Goal: Use online tool/utility: Utilize a website feature to perform a specific function

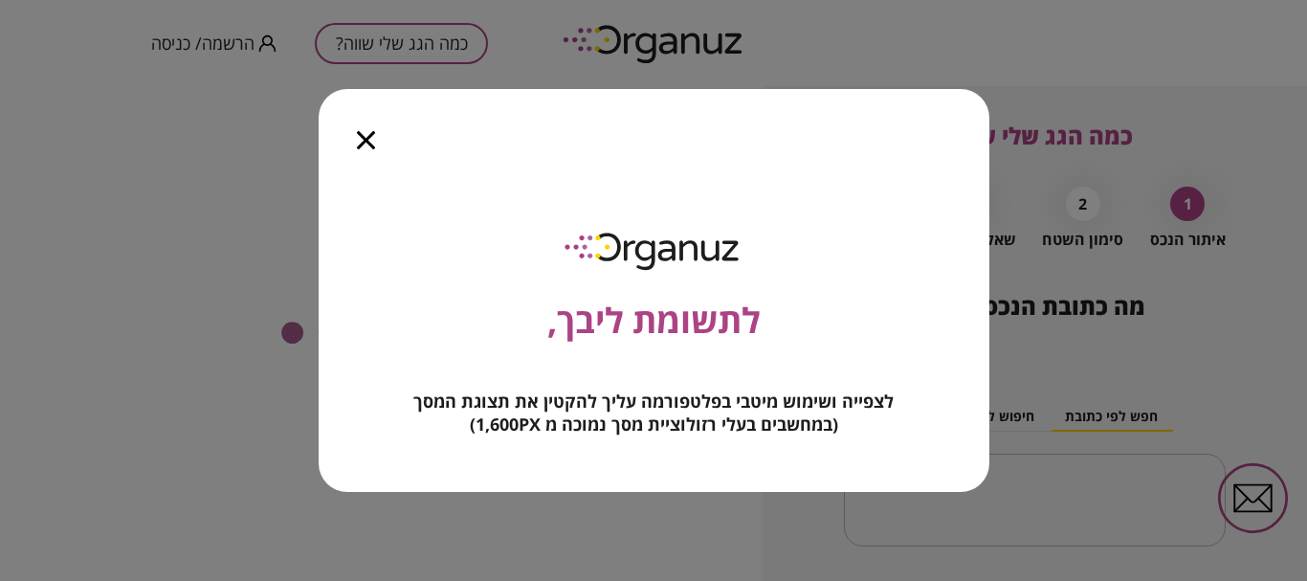
click at [357, 143] on icon "button" at bounding box center [366, 140] width 18 height 18
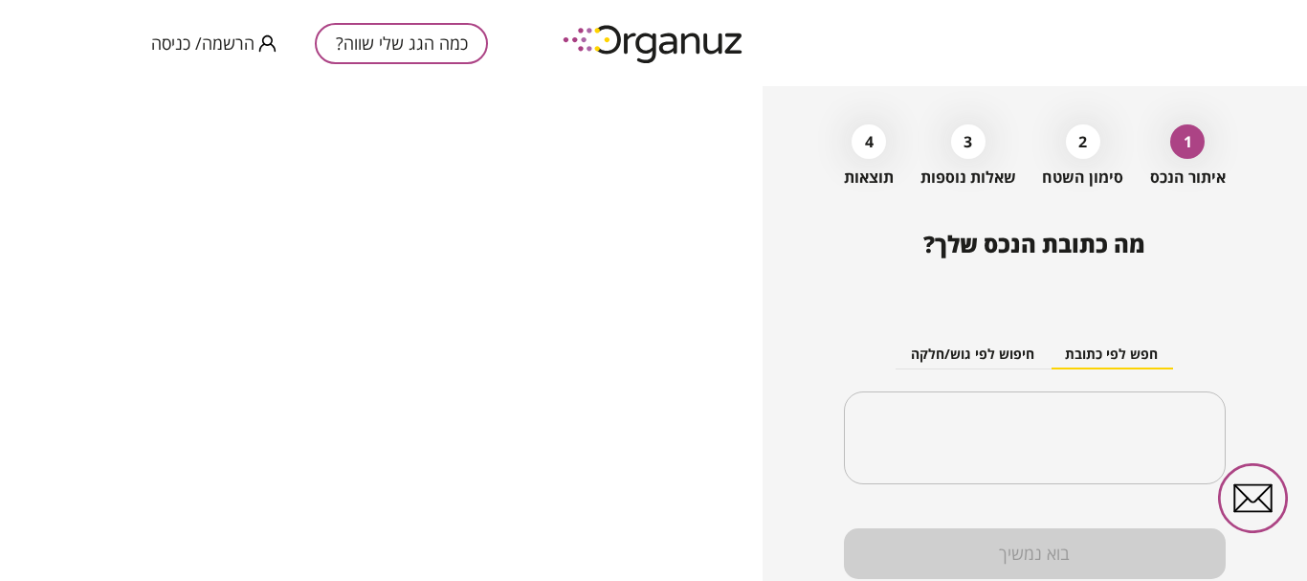
scroll to position [133, 0]
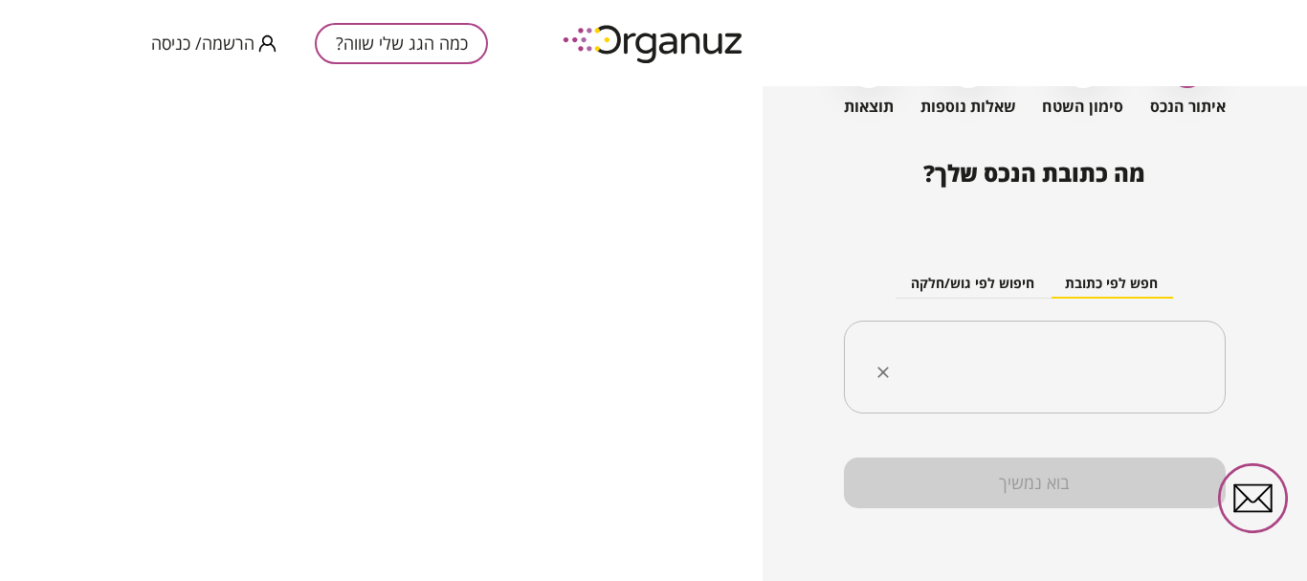
click at [1007, 363] on input "text" at bounding box center [1041, 367] width 320 height 48
click at [993, 270] on button "חיפוש לפי גוש/חלקה" at bounding box center [972, 284] width 154 height 29
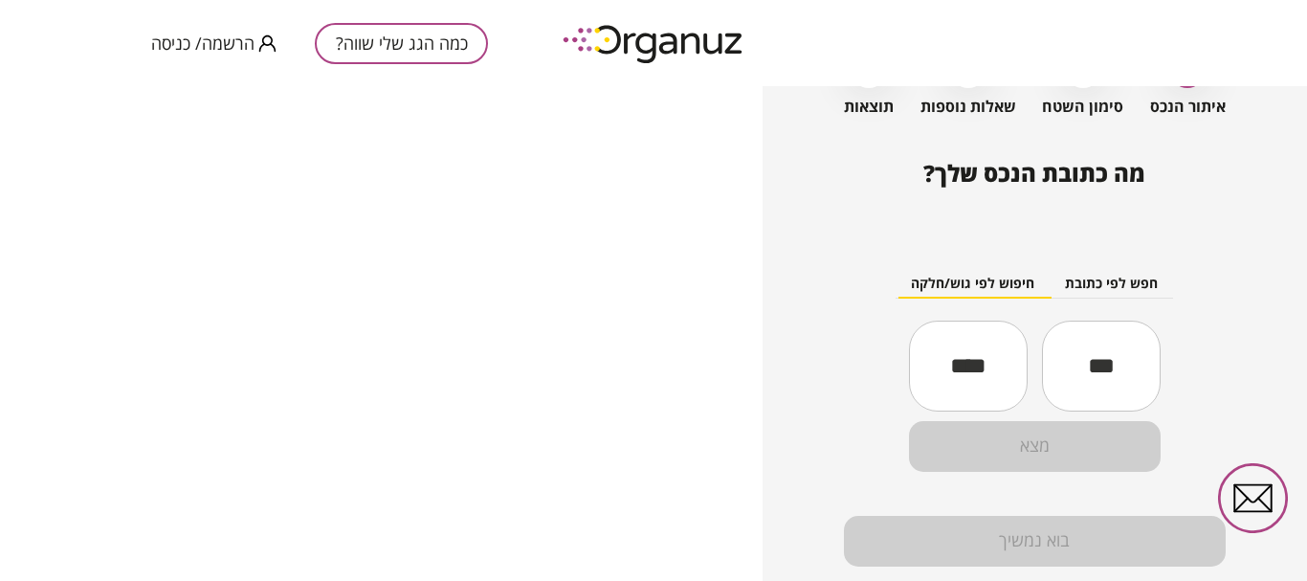
click at [978, 345] on input "text" at bounding box center [968, 365] width 119 height 65
click at [1071, 347] on input "text" at bounding box center [1101, 365] width 119 height 65
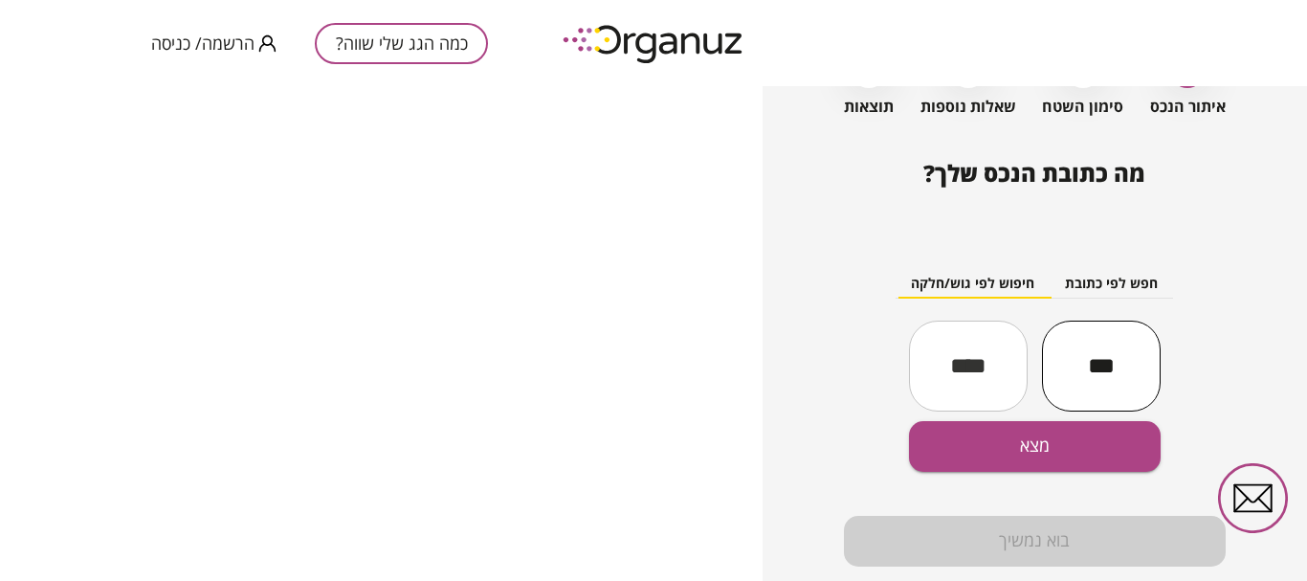
type input "***"
click at [981, 342] on input "text" at bounding box center [968, 365] width 119 height 65
type input "****"
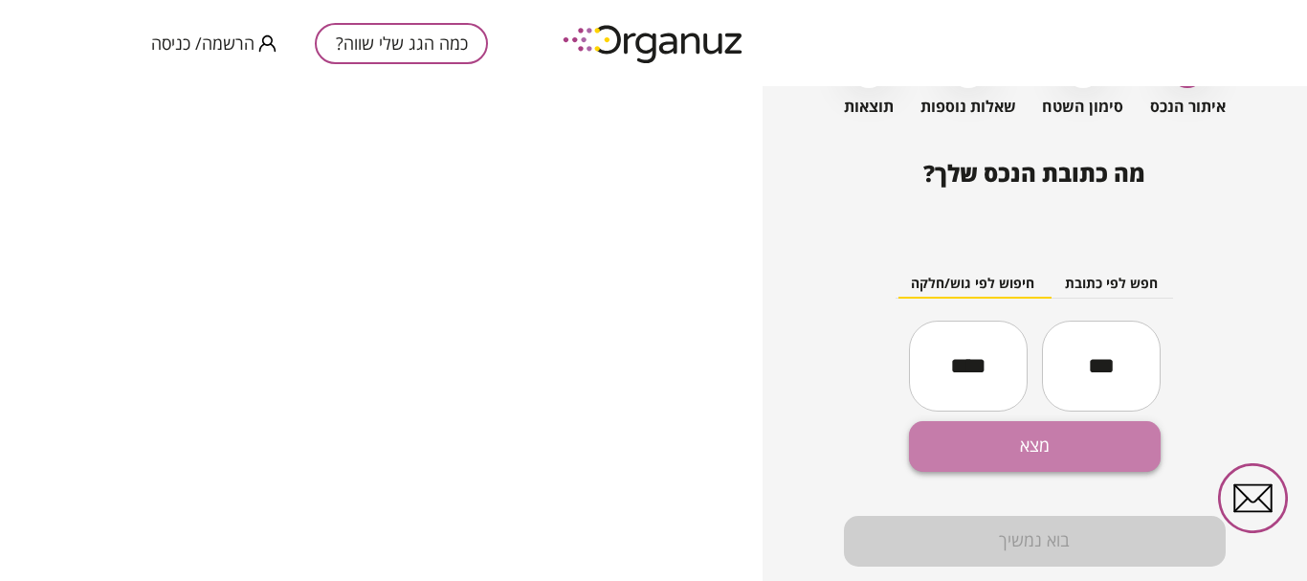
click at [1021, 450] on button "מצא" at bounding box center [1035, 446] width 252 height 51
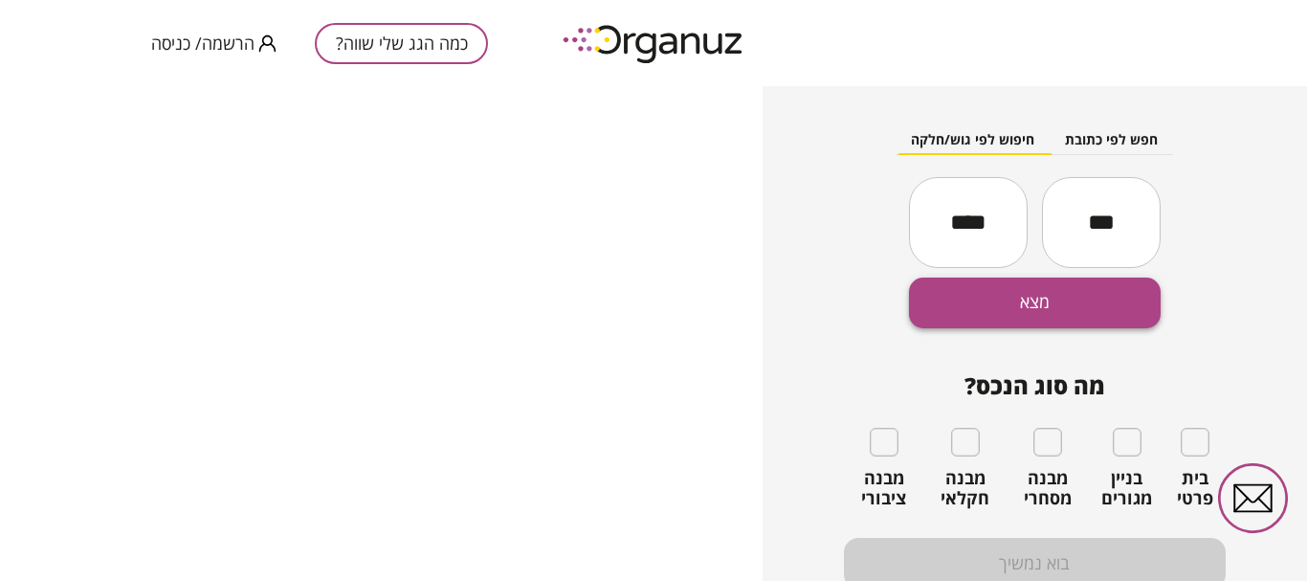
scroll to position [284, 0]
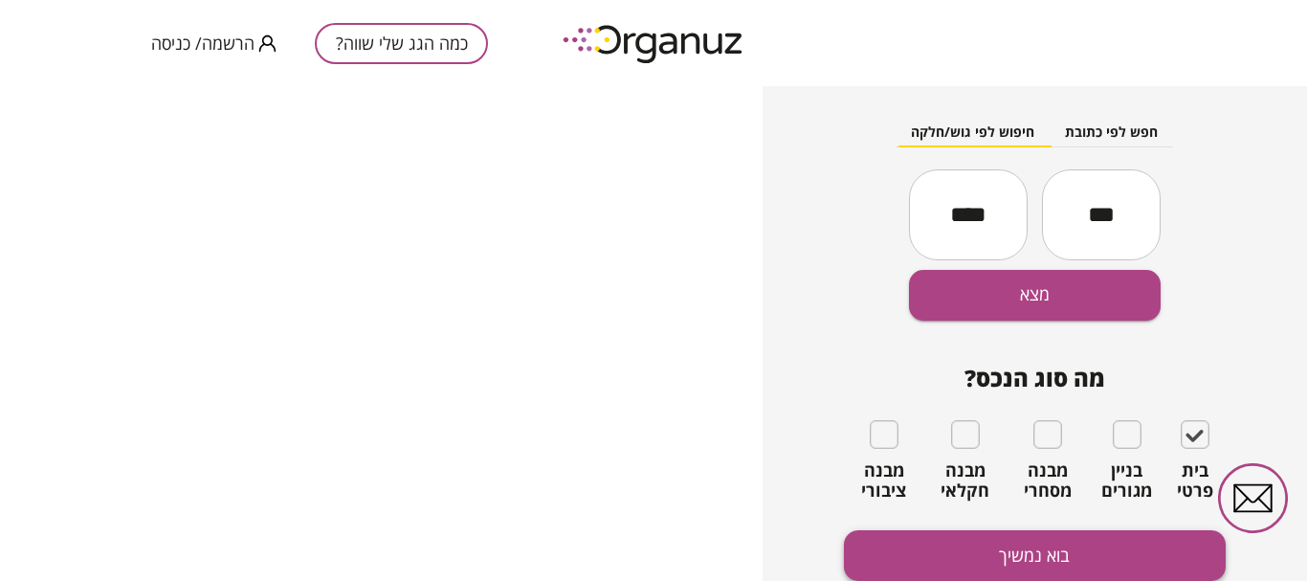
click at [1102, 561] on button "בוא נמשיך" at bounding box center [1034, 555] width 381 height 51
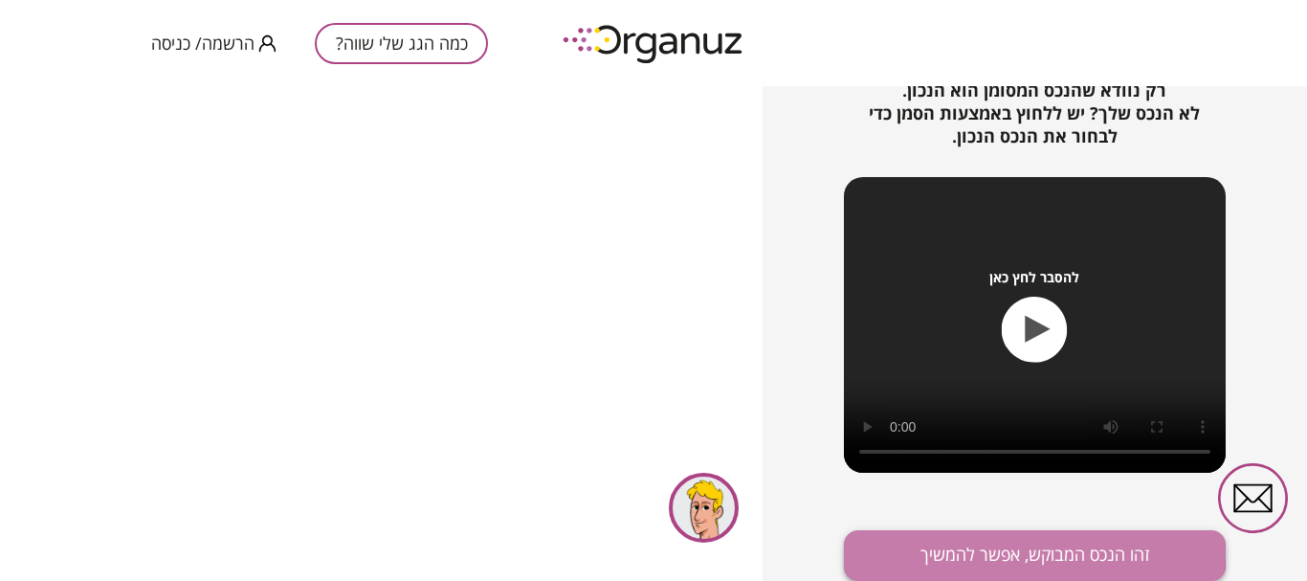
click at [931, 553] on button "זהו הנכס המבוקש, אפשר להמשיך" at bounding box center [1034, 555] width 381 height 51
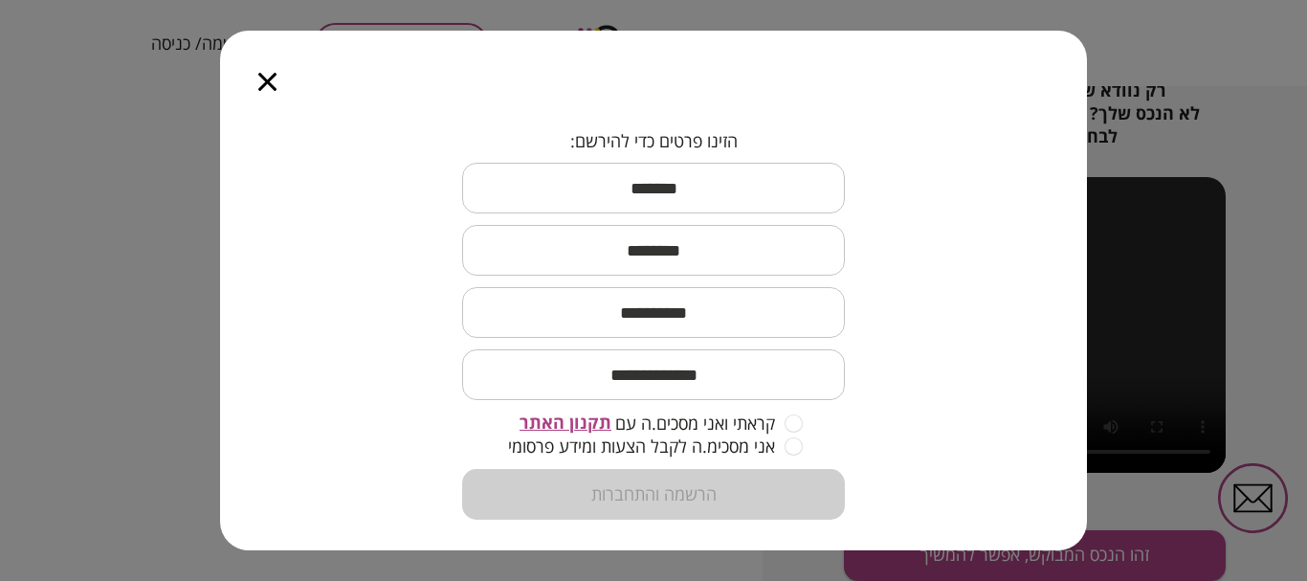
scroll to position [246, 0]
click at [269, 78] on icon "button" at bounding box center [267, 82] width 18 height 18
